Goal: Task Accomplishment & Management: Use online tool/utility

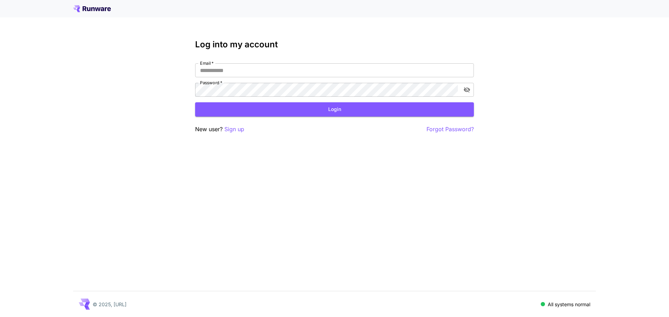
click at [0, 317] on nordpass-portal at bounding box center [0, 317] width 0 height 0
type input "**********"
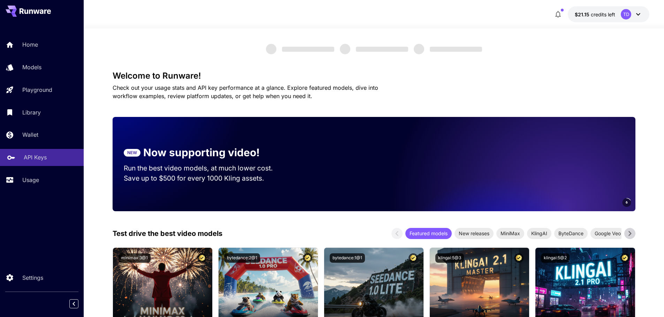
click at [32, 160] on p "API Keys" at bounding box center [35, 157] width 23 height 8
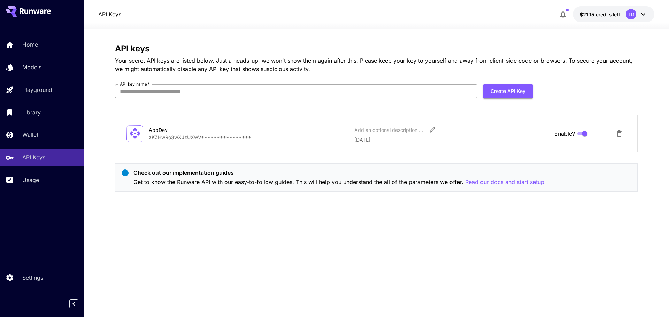
drag, startPoint x: 331, startPoint y: 93, endPoint x: 345, endPoint y: 94, distance: 14.3
click at [331, 93] on input "API key name   *" at bounding box center [296, 91] width 362 height 14
type input "***"
click at [497, 91] on button "Create API Key" at bounding box center [508, 91] width 50 height 14
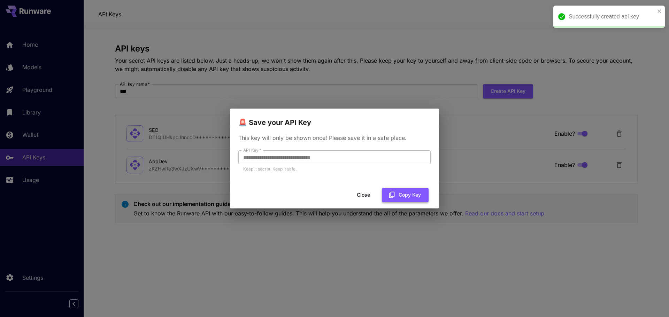
click at [401, 196] on button "Copy Key" at bounding box center [405, 195] width 47 height 14
click at [230, 55] on div "**********" at bounding box center [334, 158] width 669 height 317
click at [359, 195] on button "Close" at bounding box center [363, 195] width 31 height 14
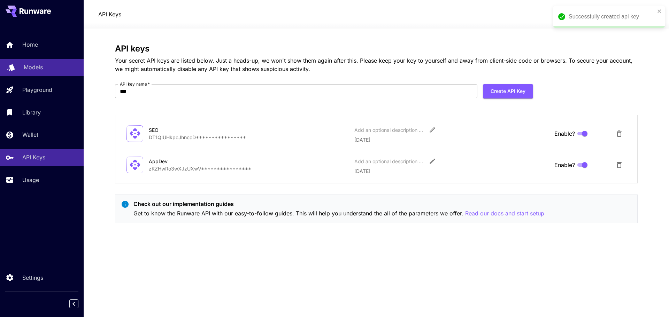
click at [38, 66] on p "Models" at bounding box center [33, 67] width 19 height 8
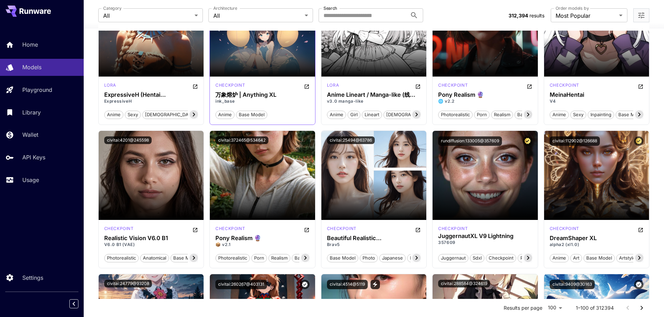
scroll to position [1672, 0]
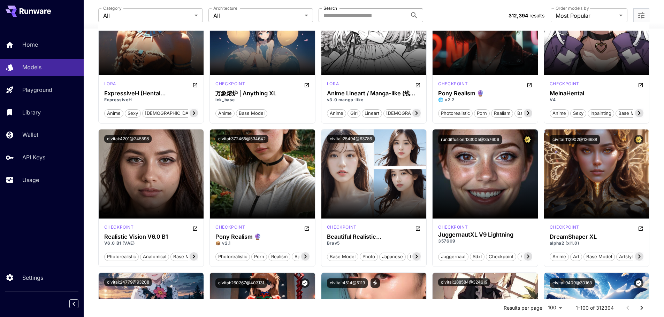
click at [351, 14] on input "Search" at bounding box center [362, 15] width 88 height 14
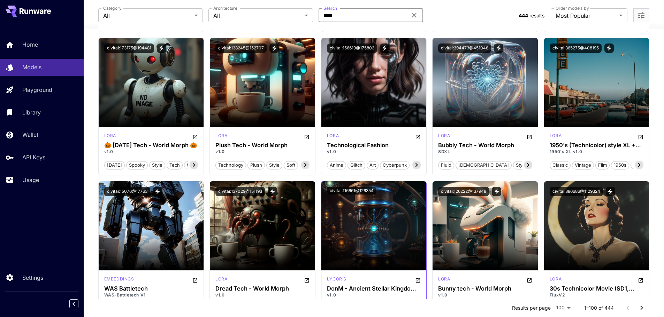
scroll to position [2508, 0]
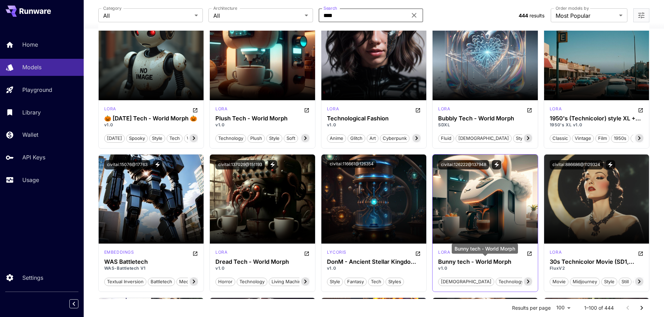
click at [456, 263] on h3 "Bunny tech - World Morph" at bounding box center [485, 262] width 94 height 7
click at [441, 253] on p "lora" at bounding box center [444, 252] width 12 height 6
click at [528, 253] on icon "Open in CivitAI" at bounding box center [529, 254] width 6 height 6
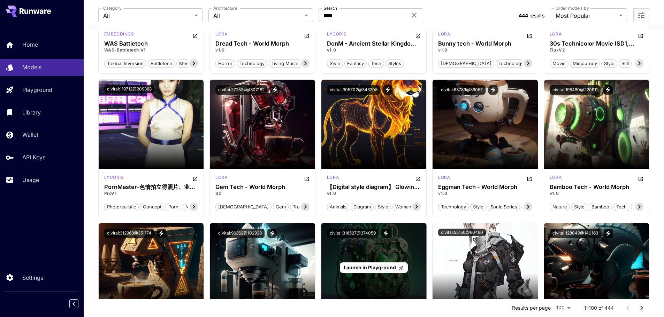
scroll to position [2717, 0]
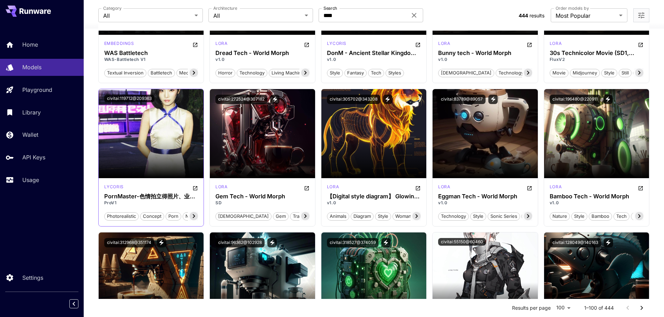
click at [113, 217] on span "photorealistic" at bounding box center [121, 216] width 34 height 7
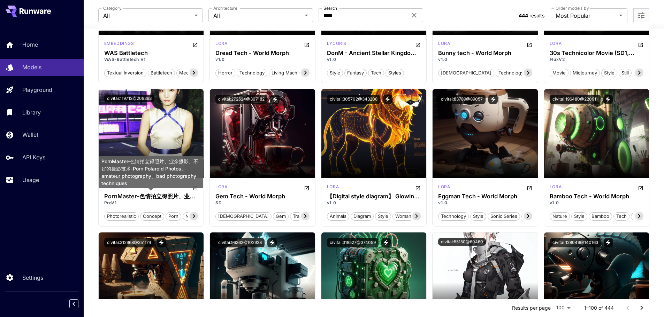
click at [195, 188] on div "PornMaster-色情拍立得照片、业余摄影、不好的摄影技术-Porn Polaroid Photos、amateur photography、bad ph…" at bounding box center [151, 174] width 104 height 37
click at [194, 190] on div "PornMaster-色情拍立得照片、业余摄影、不好的摄影技术-Porn Polaroid Photos、amateur photography、bad ph…" at bounding box center [151, 174] width 104 height 37
click at [194, 189] on div "PornMaster-色情拍立得照片、业余摄影、不好的摄影技术-Porn Polaroid Photos、amateur photography、bad ph…" at bounding box center [151, 174] width 104 height 37
click at [143, 196] on h3 "PornMaster-色情拍立得照片、业余摄影、不好的摄影技术-Porn Polaroid Photos、amateur photography、bad ph…" at bounding box center [151, 196] width 94 height 7
click at [113, 196] on h3 "PornMaster-色情拍立得照片、业余摄影、不好的摄影技术-Porn Polaroid Photos、amateur photography、bad ph…" at bounding box center [151, 196] width 94 height 7
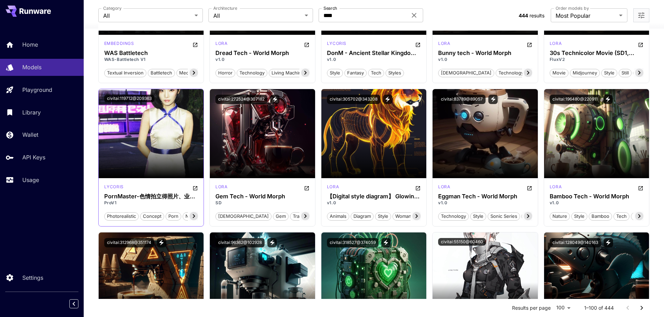
click at [173, 216] on span "porn" at bounding box center [173, 216] width 15 height 7
click at [193, 215] on icon at bounding box center [193, 216] width 8 height 8
drag, startPoint x: 369, startPoint y: 17, endPoint x: 276, endPoint y: 17, distance: 92.6
click at [276, 17] on div "Category All *** Category Architecture All *** Architecture Search **** Search" at bounding box center [305, 15] width 415 height 14
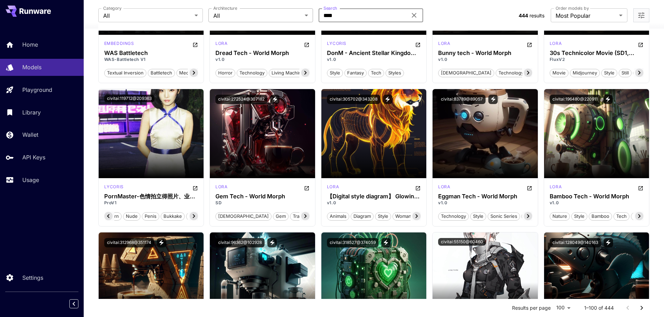
type input "****"
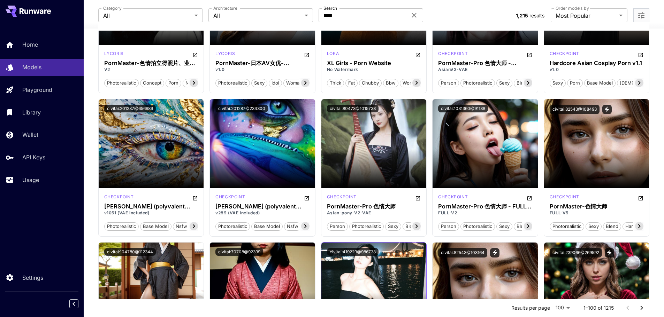
scroll to position [2926, 0]
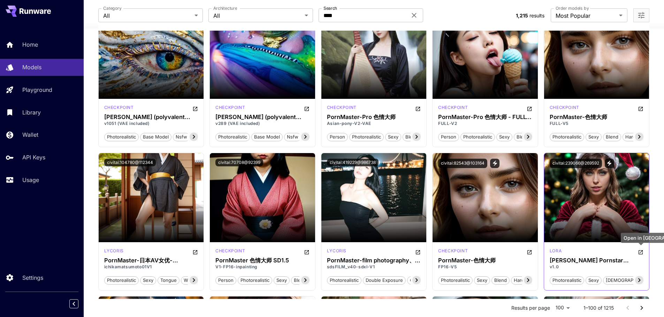
click at [641, 253] on icon "Open in CivitAI" at bounding box center [640, 253] width 6 height 6
click at [575, 261] on h3 "[PERSON_NAME] Pornstar [PERSON_NAME] 👑" at bounding box center [596, 260] width 94 height 7
click at [570, 164] on button "civitai:239066@269592" at bounding box center [575, 163] width 52 height 9
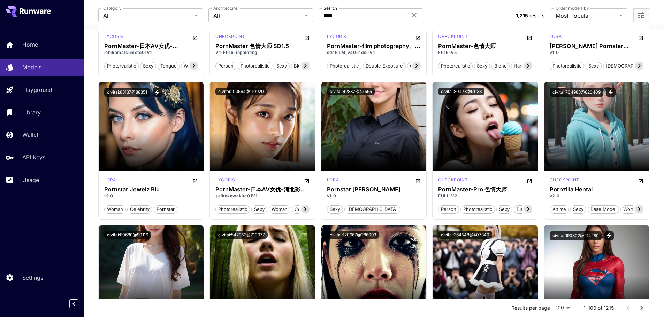
scroll to position [3239, 0]
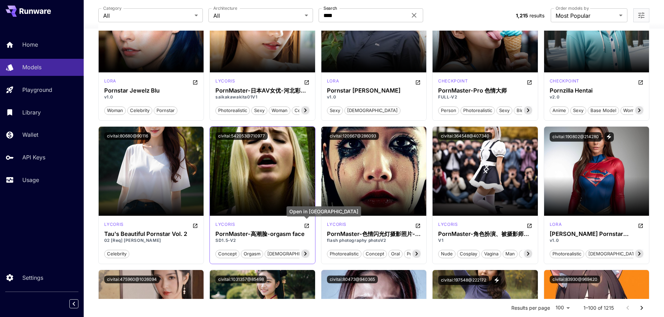
click at [307, 225] on icon "Open in CivitAI" at bounding box center [307, 226] width 6 height 6
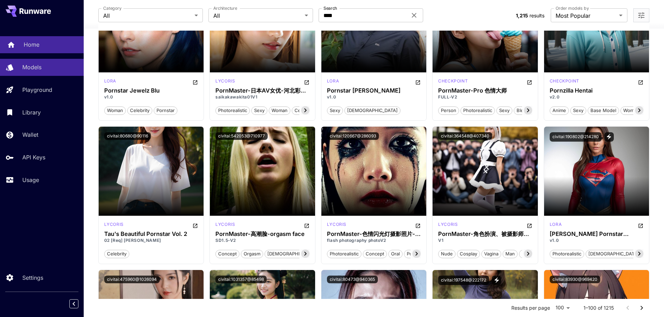
click at [26, 46] on p "Home" at bounding box center [32, 44] width 16 height 8
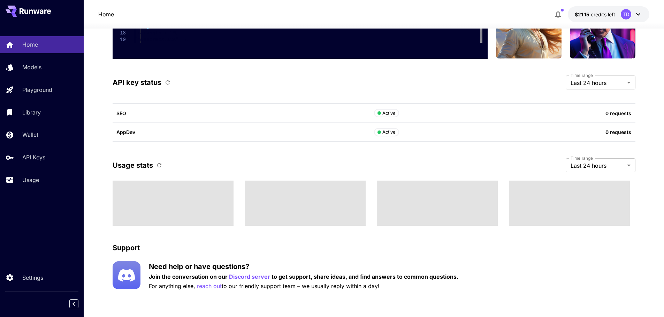
scroll to position [1655, 0]
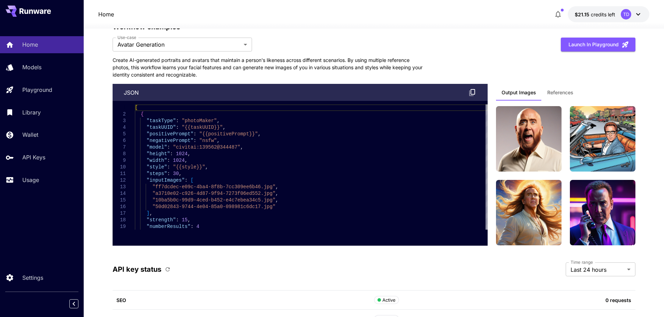
scroll to position [1446, 0]
